Goal: Register for event/course

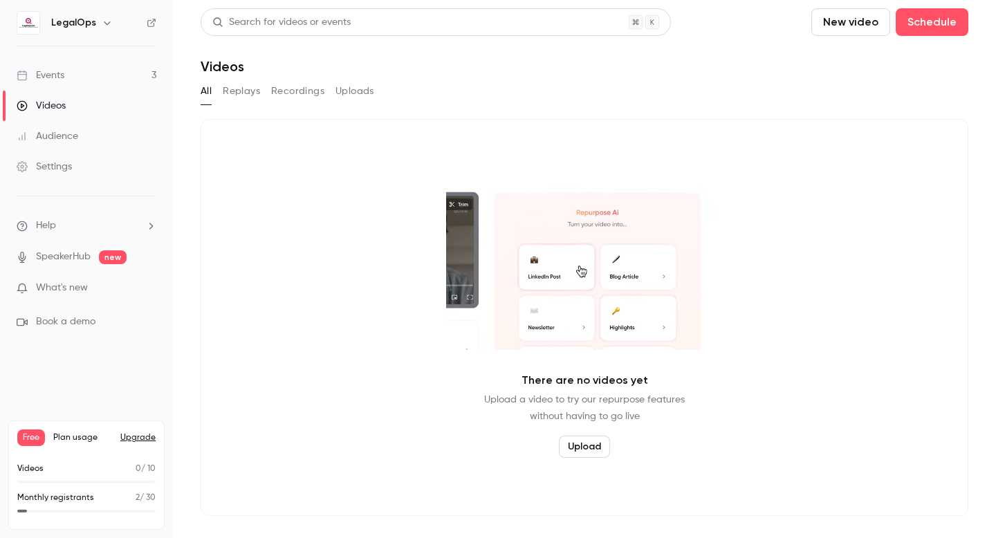
click at [89, 80] on link "Events 3" at bounding box center [86, 75] width 173 height 30
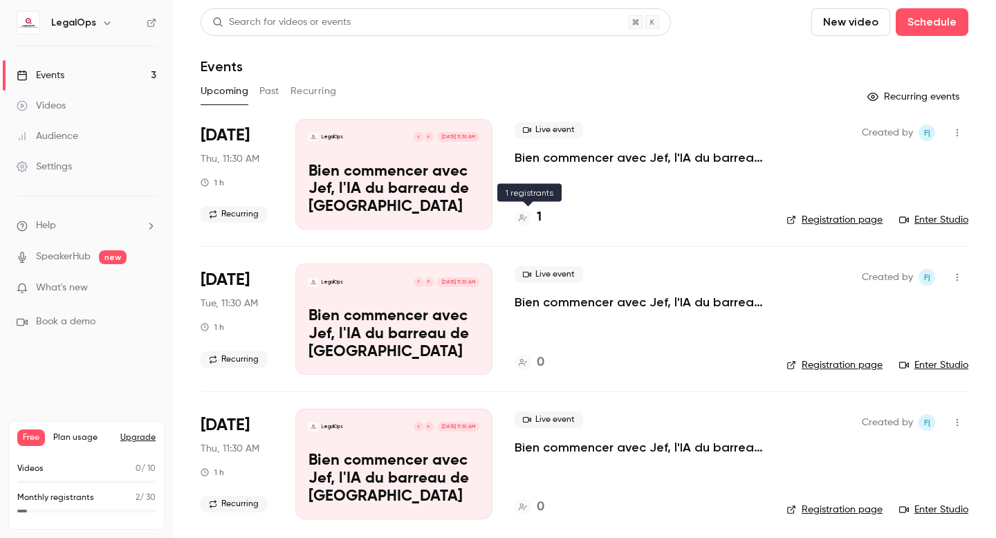
click at [537, 221] on h4 "1" at bounding box center [539, 217] width 5 height 19
click at [525, 218] on icon at bounding box center [523, 218] width 8 height 8
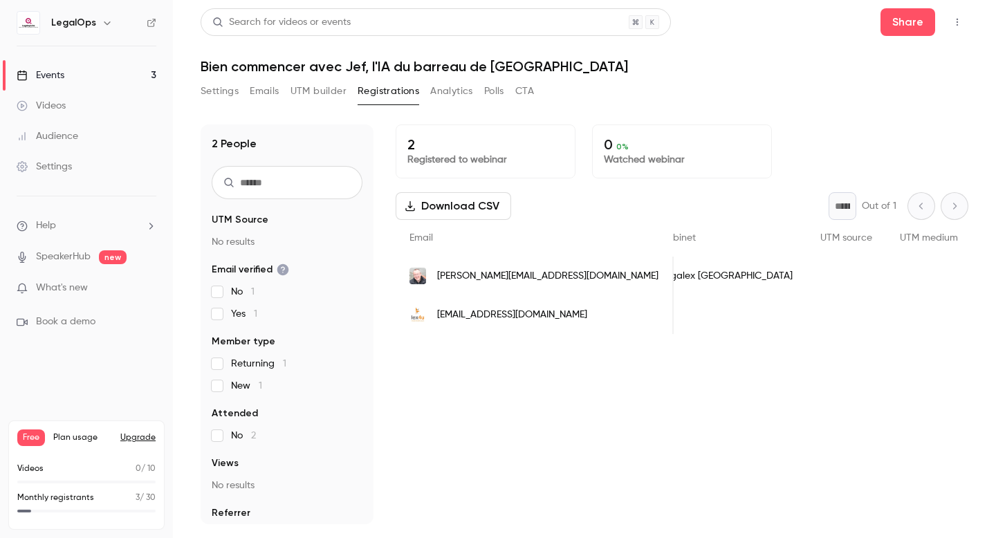
scroll to position [0, 244]
click at [102, 75] on link "Events 3" at bounding box center [86, 75] width 173 height 30
